Goal: Transaction & Acquisition: Purchase product/service

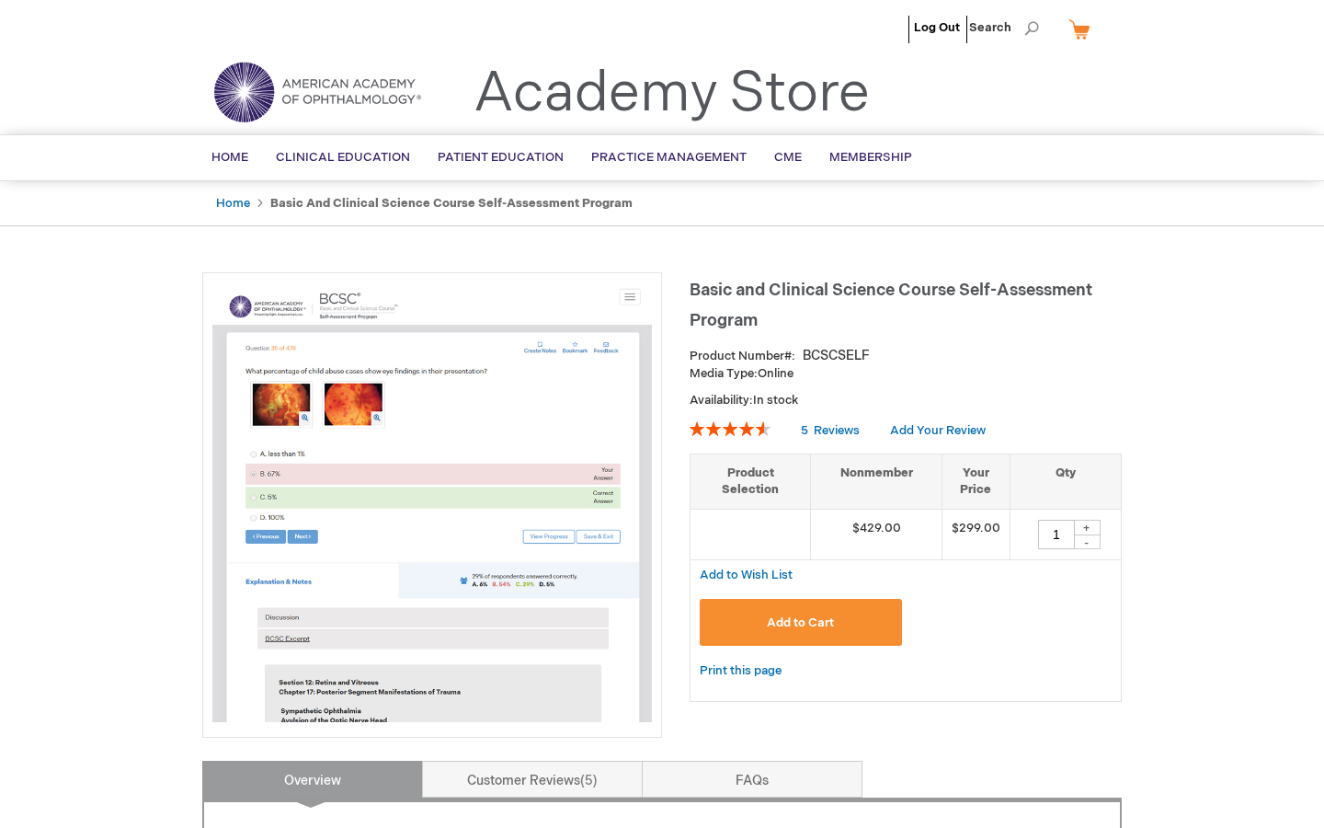
click at [494, 559] on img at bounding box center [432, 502] width 440 height 440
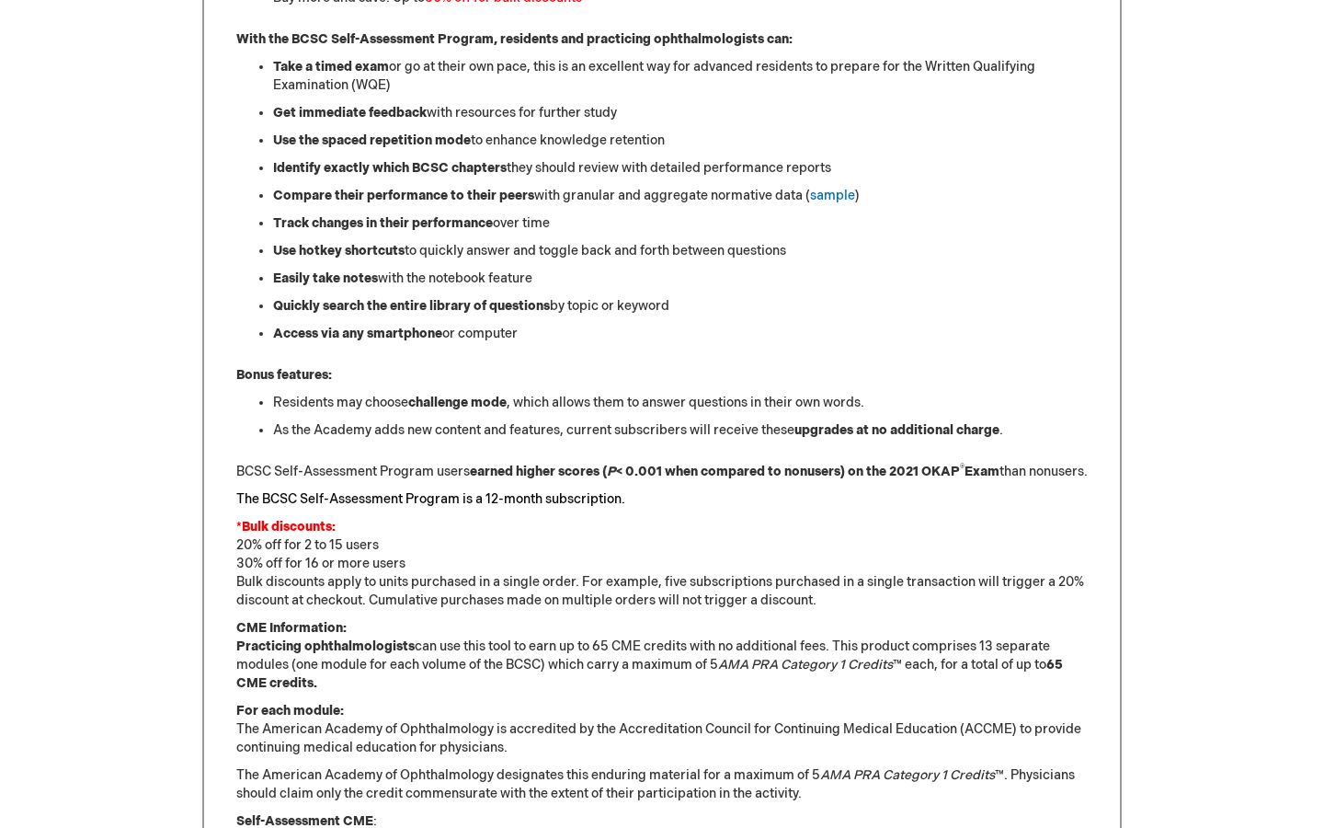
scroll to position [1465, 0]
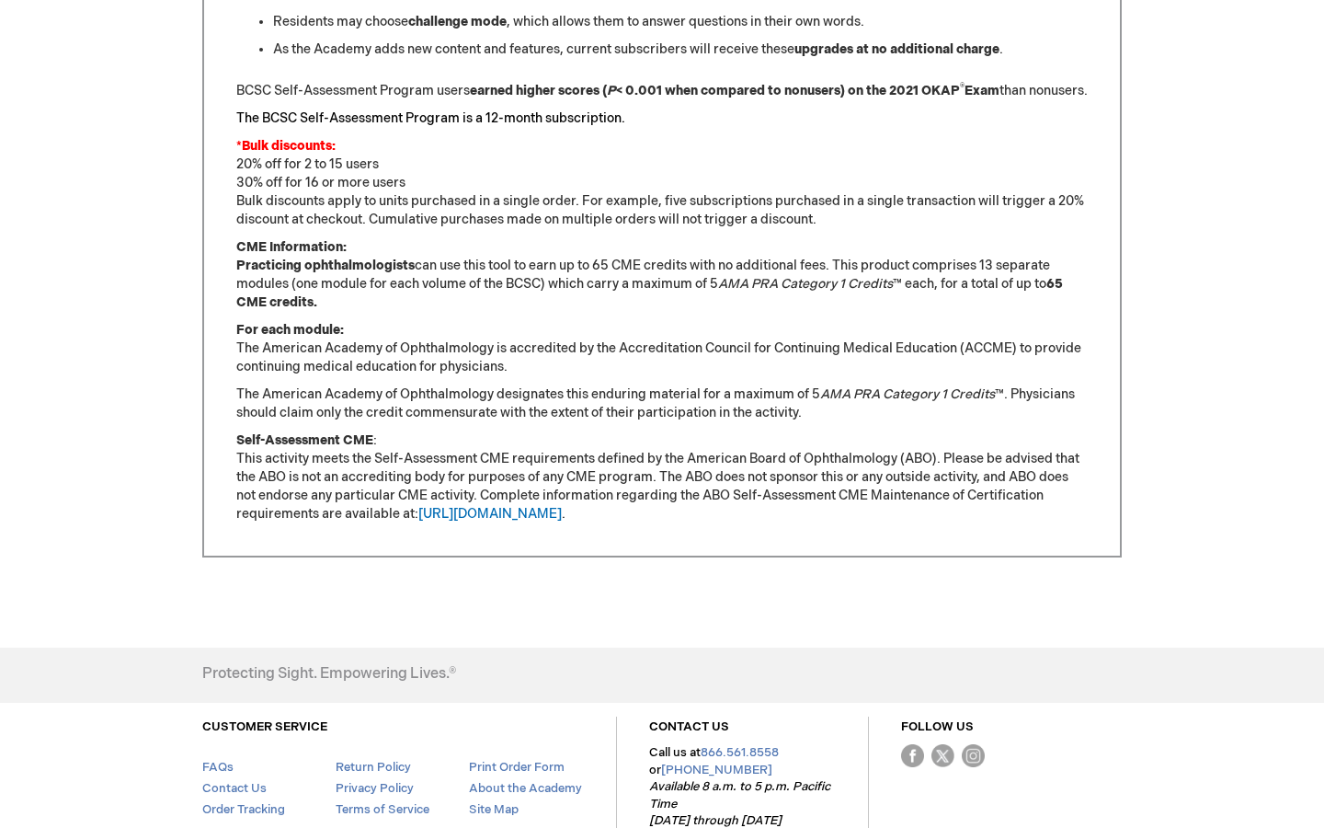
click at [511, 520] on p "Self-Assessment CME : This activity meets the Self-Assessment CME requirements …" at bounding box center [662, 477] width 852 height 92
click at [511, 522] on link "[URL][DOMAIN_NAME]" at bounding box center [489, 514] width 143 height 16
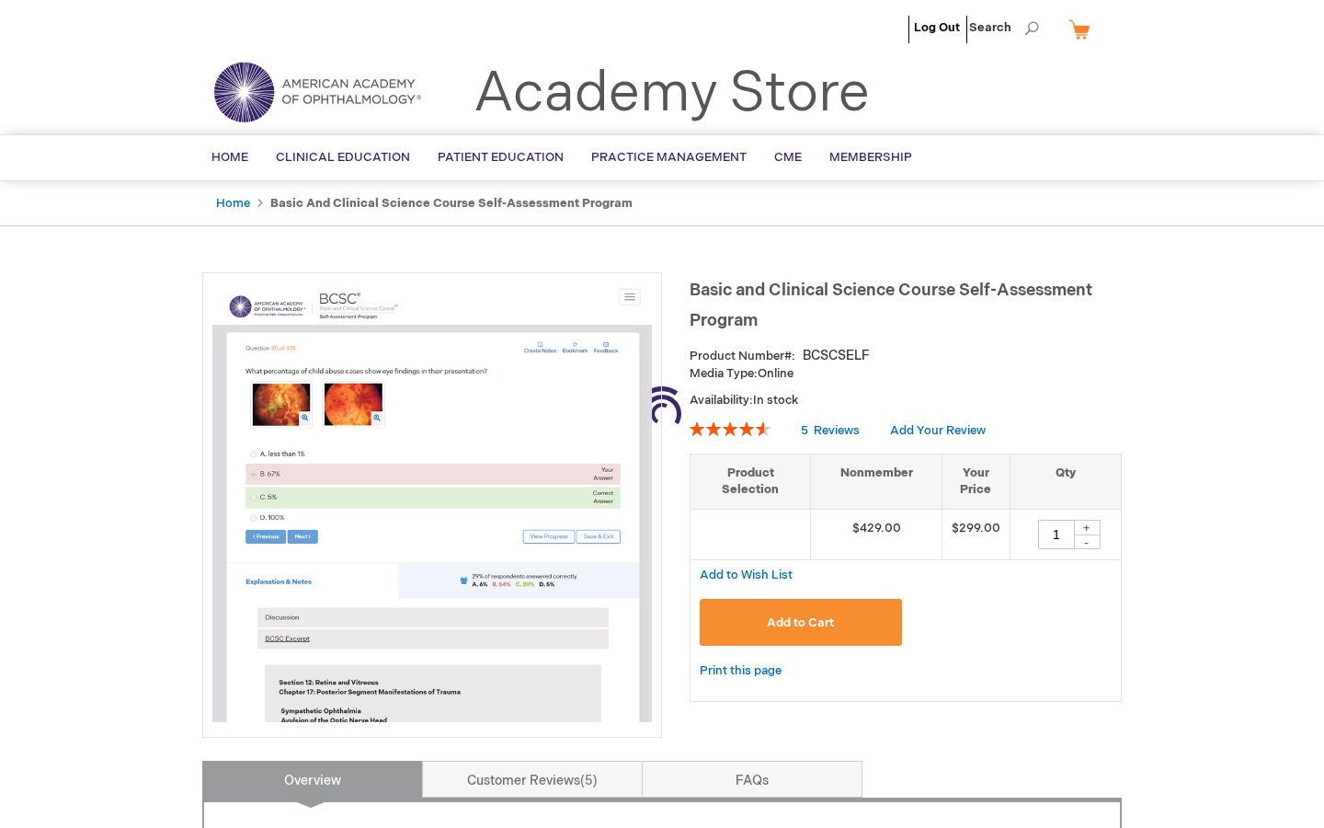
type input "1"
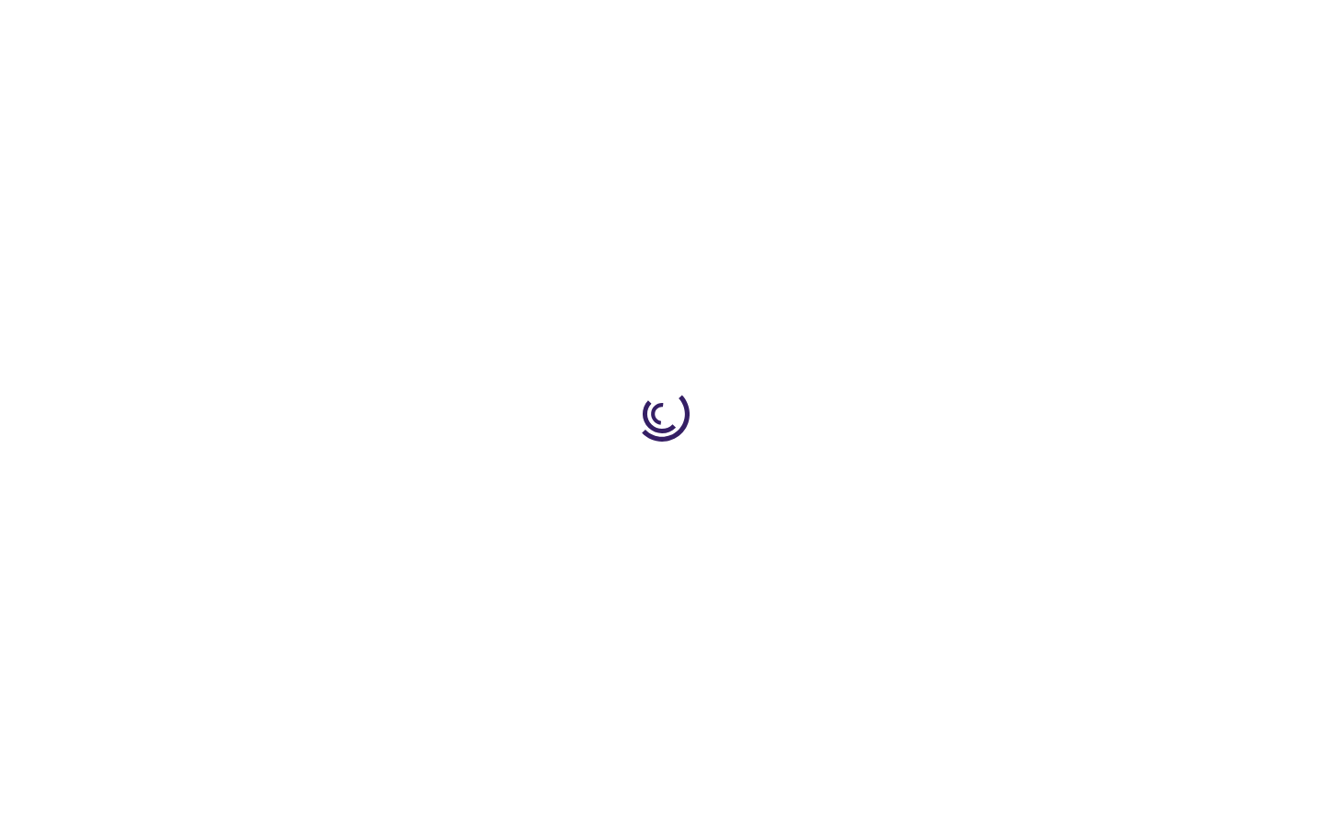
type input "1"
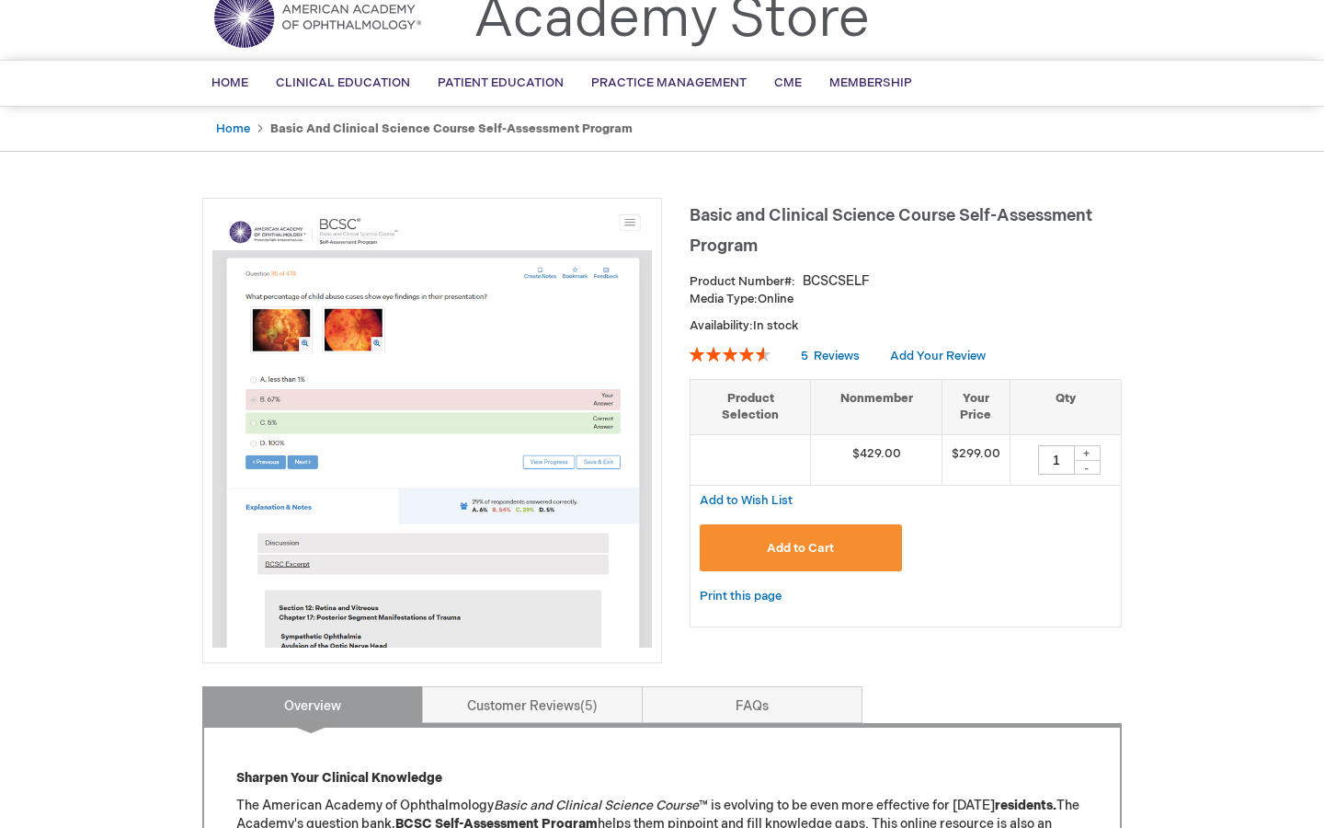
click at [539, 430] on img at bounding box center [432, 428] width 440 height 440
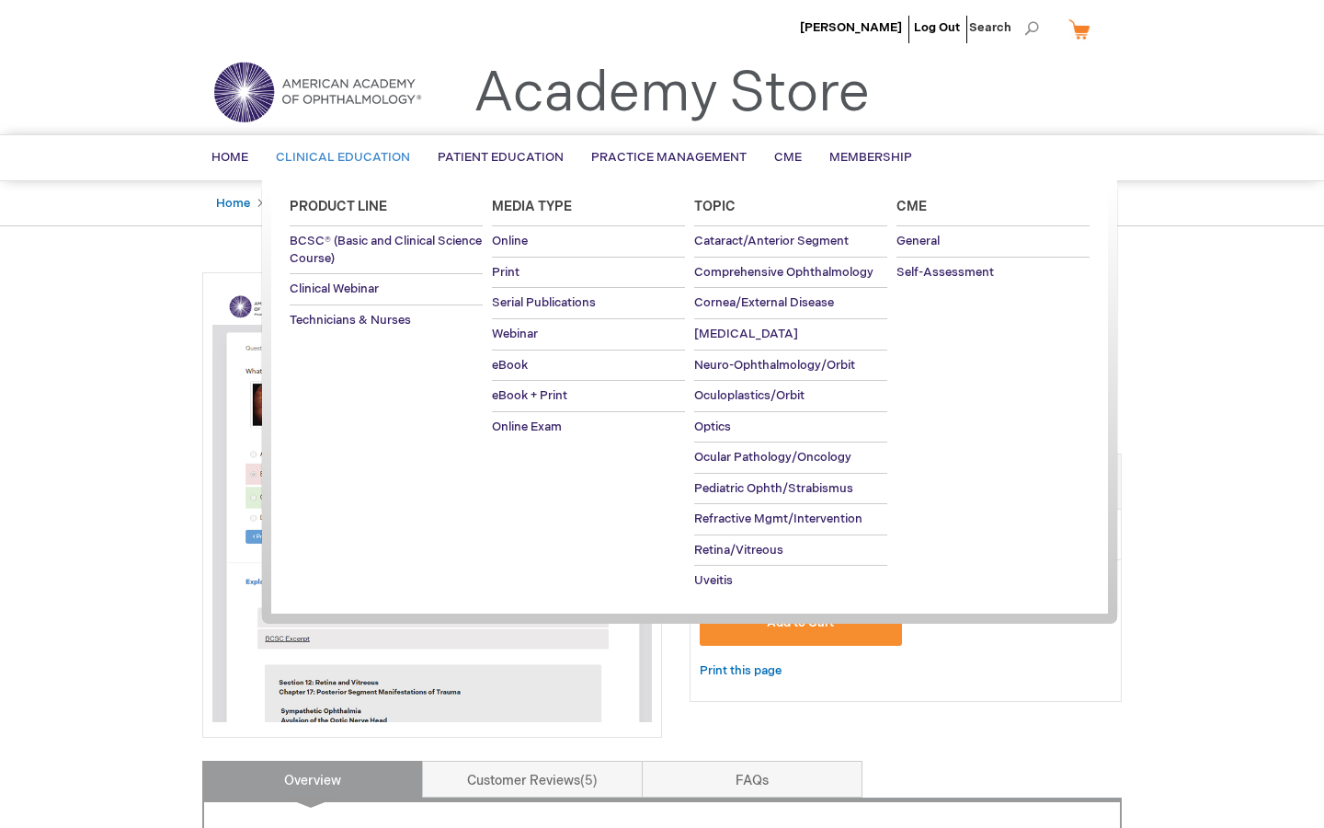
click at [381, 160] on span "Clinical Education" at bounding box center [343, 157] width 134 height 15
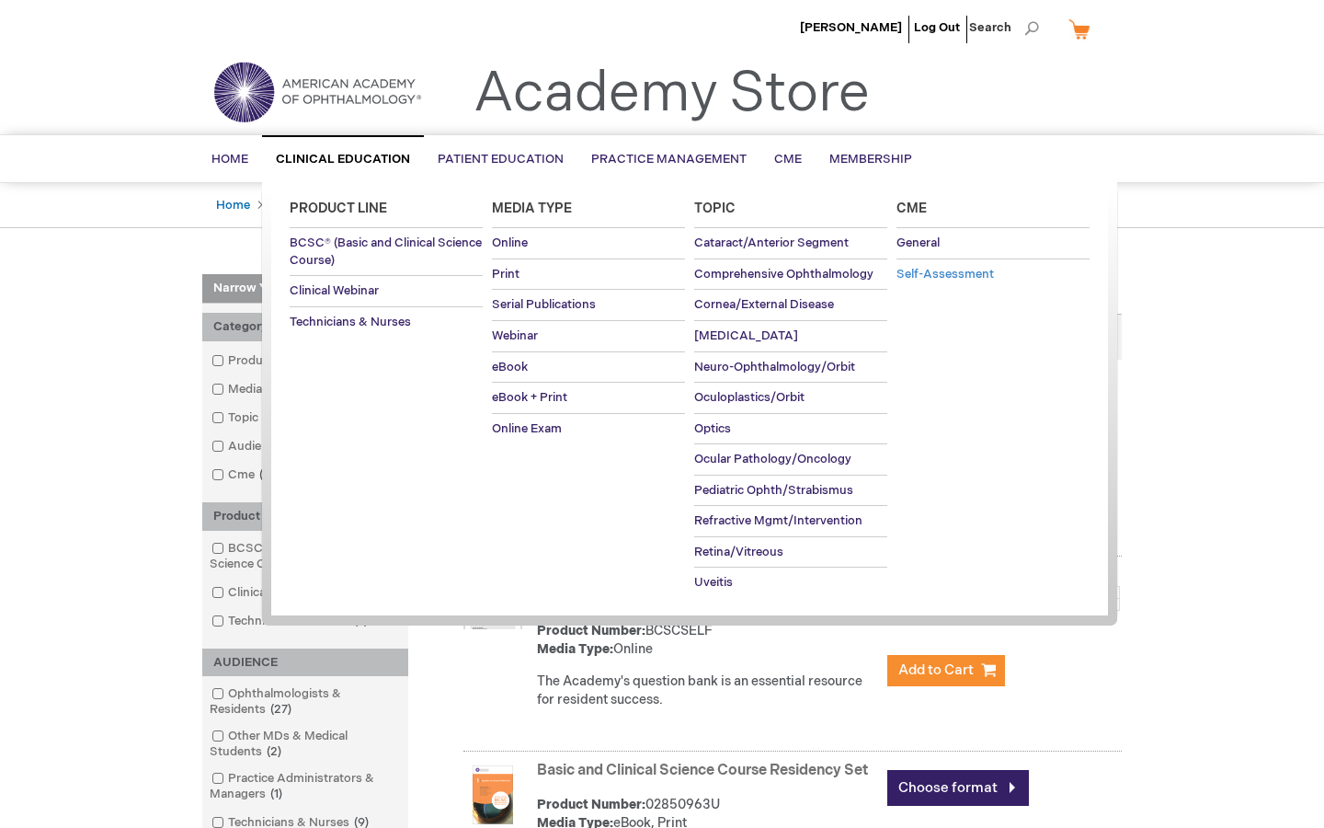
click at [947, 282] on link "Self-Assessment" at bounding box center [993, 274] width 193 height 30
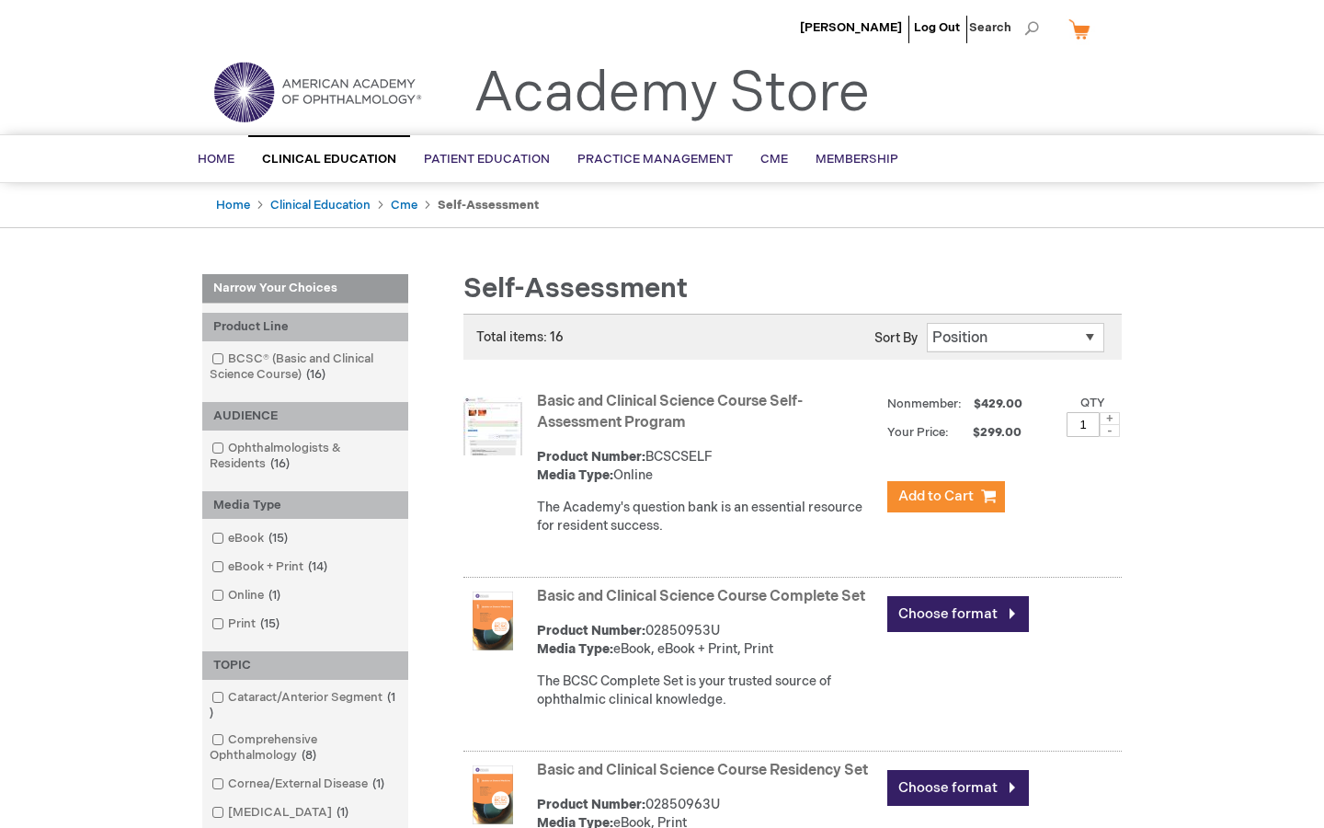
click at [504, 409] on img at bounding box center [493, 425] width 59 height 59
click at [619, 409] on link "Basic and Clinical Science Course Self-Assessment Program" at bounding box center [670, 412] width 266 height 39
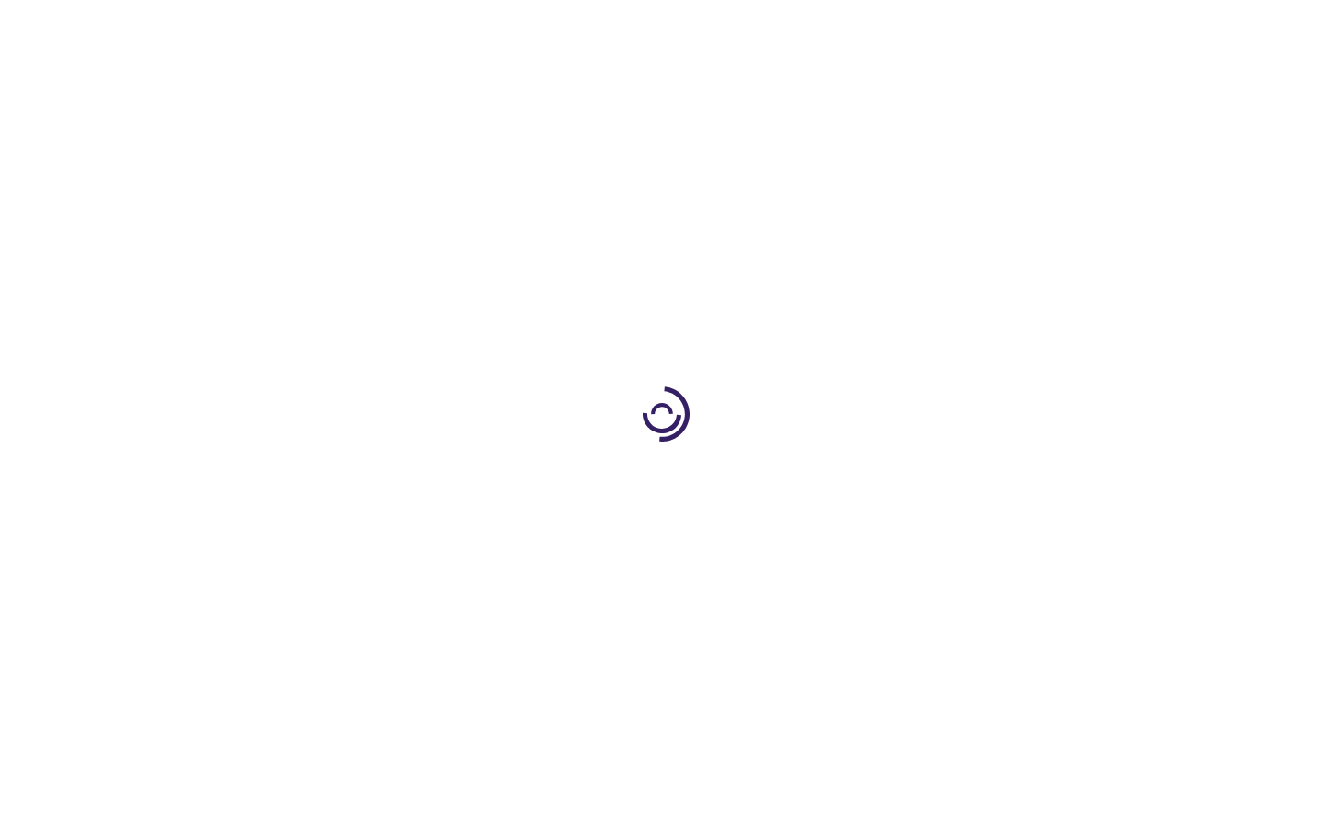
type input "1"
